Goal: Task Accomplishment & Management: Complete application form

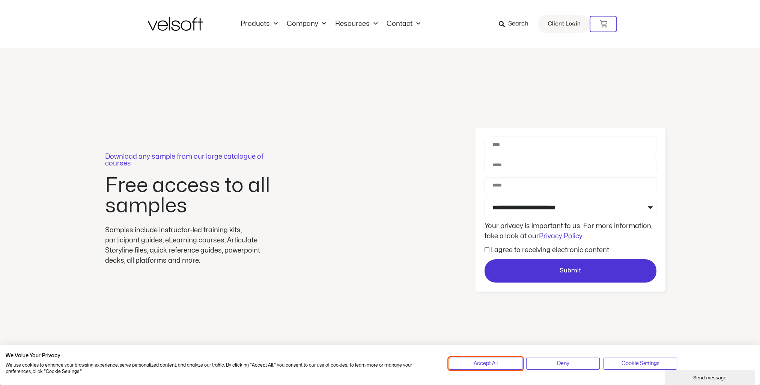
click at [497, 365] on span "Accept All" at bounding box center [486, 364] width 24 height 8
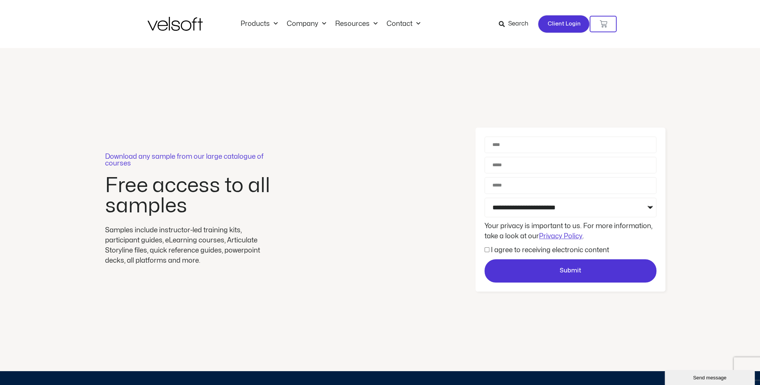
click at [573, 24] on span "Client Login" at bounding box center [563, 24] width 33 height 10
click at [559, 28] on span "Client Login" at bounding box center [563, 24] width 33 height 10
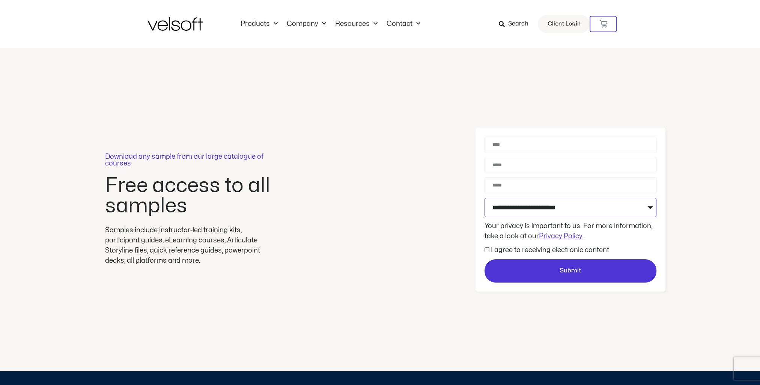
click at [599, 210] on select "**********" at bounding box center [571, 208] width 172 height 20
